Goal: Check status

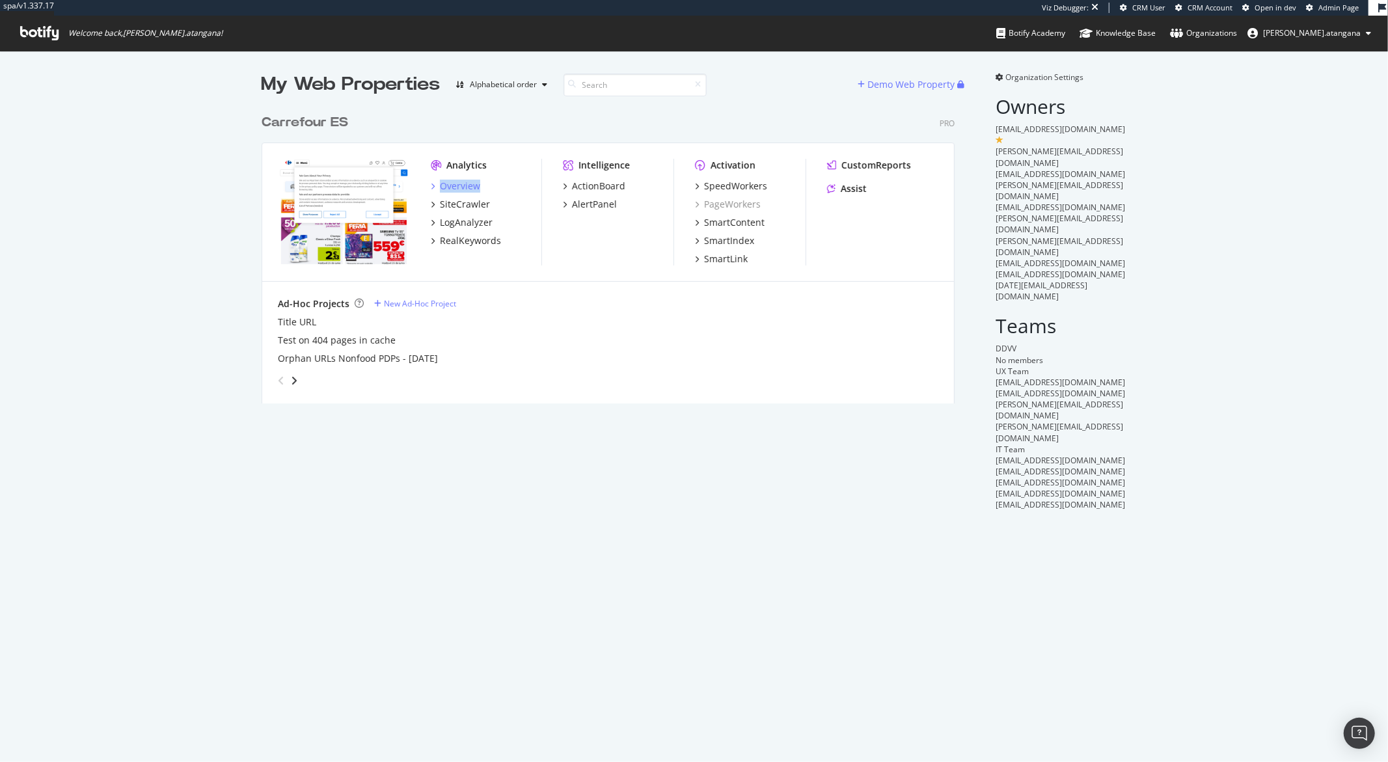
scroll to position [751, 1367]
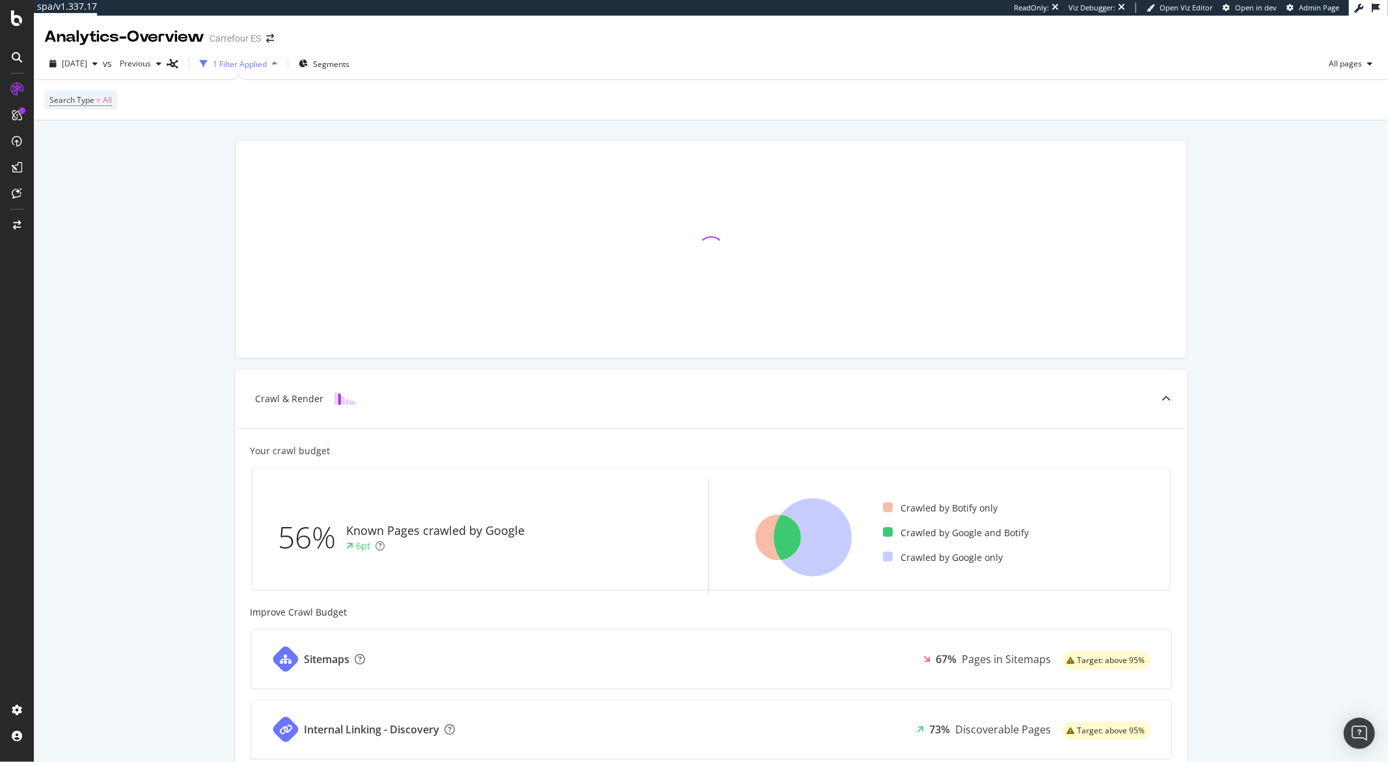
click at [184, 520] on div "Crawl & Render Your crawl budget 56% Known Pages crawled by Google 6pt Crawled …" at bounding box center [711, 594] width 1354 height 948
